Goal: Navigation & Orientation: Go to known website

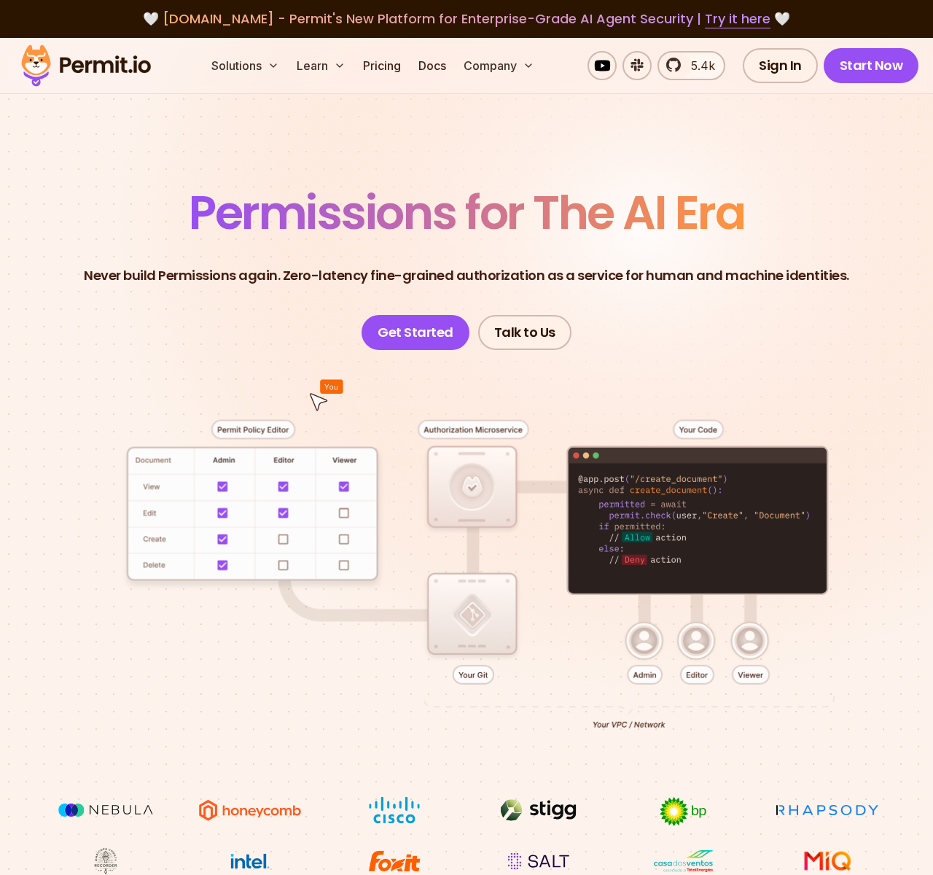
scroll to position [7209, 0]
